Goal: Information Seeking & Learning: Learn about a topic

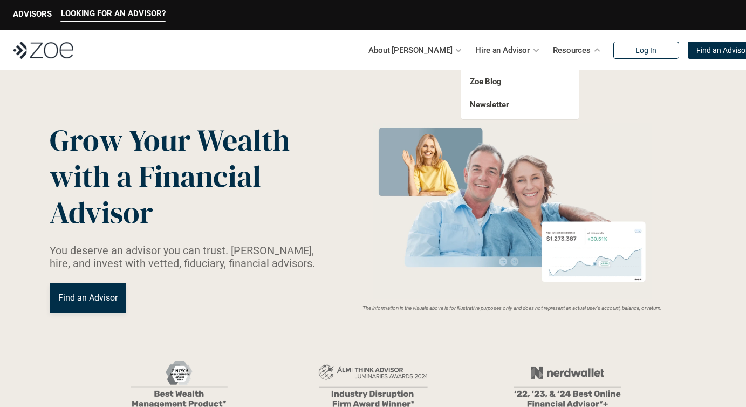
click at [553, 49] on p "Resources" at bounding box center [572, 50] width 38 height 16
click at [486, 81] on link "Zoe Blog" at bounding box center [486, 82] width 32 height 10
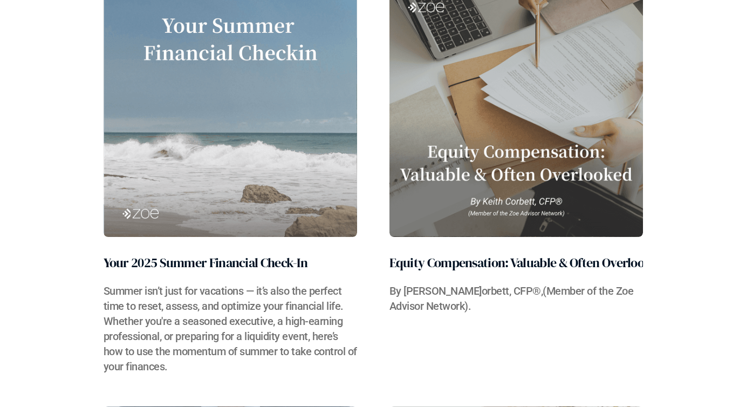
scroll to position [327, 0]
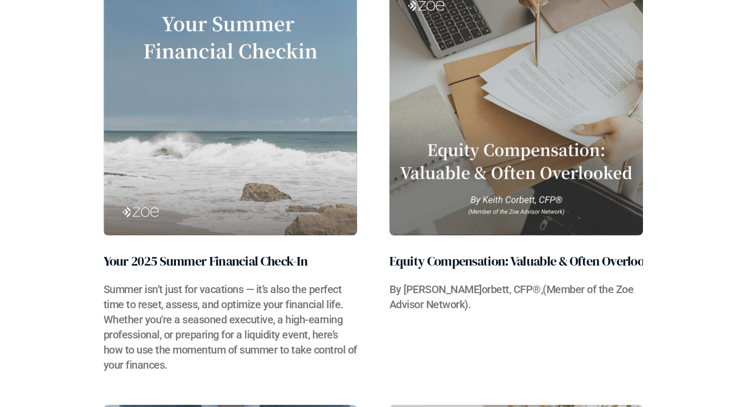
click at [224, 121] on img at bounding box center [230, 109] width 253 height 252
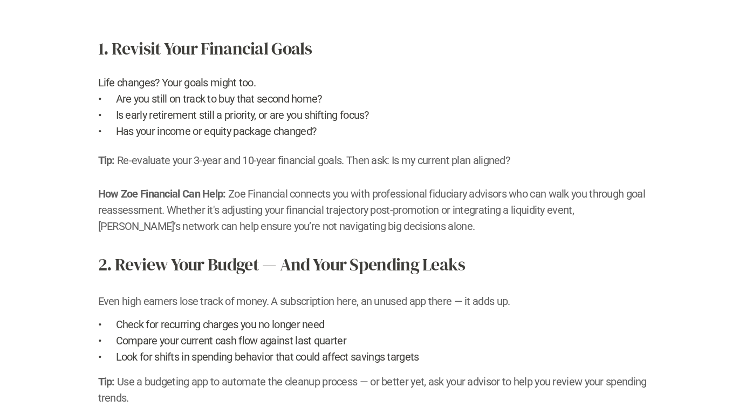
scroll to position [363, 0]
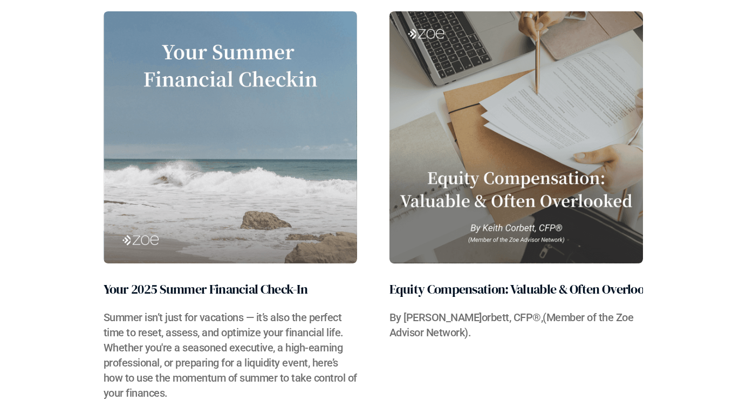
scroll to position [293, 0]
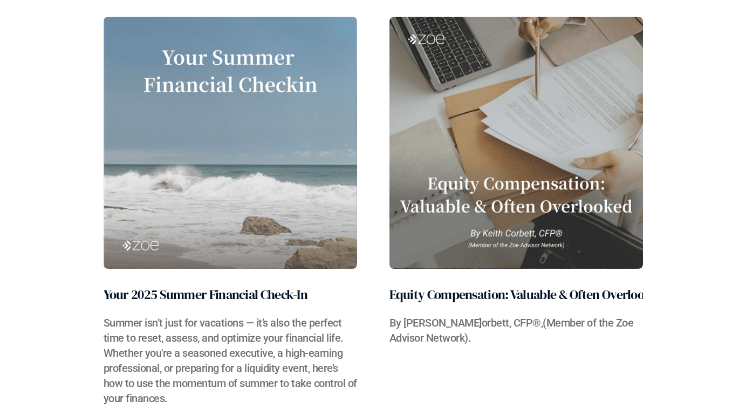
click at [497, 171] on img at bounding box center [515, 143] width 253 height 252
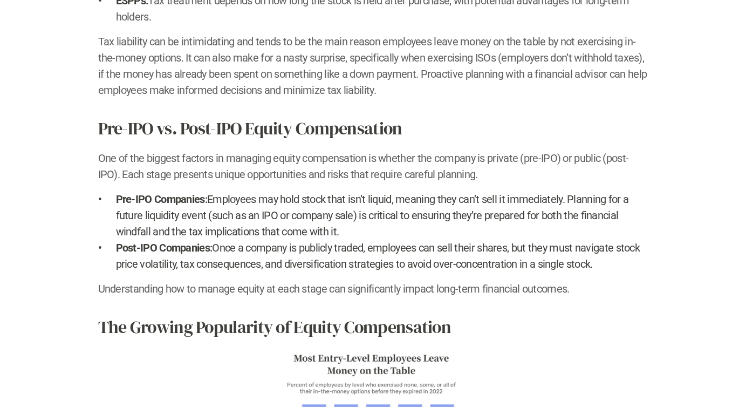
scroll to position [1259, 0]
